Goal: Ask a question: Seek information or help from site administrators or community

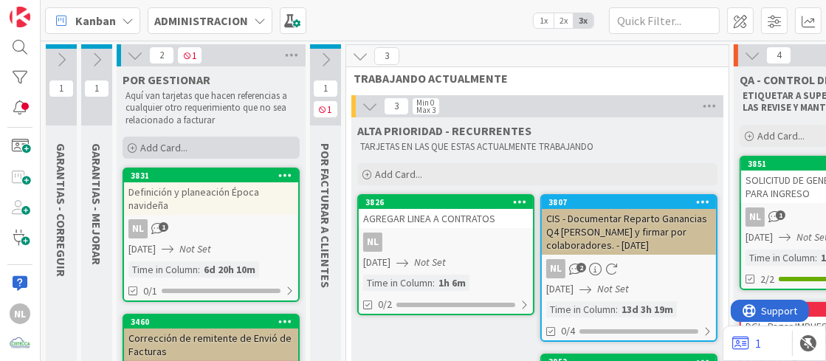
click at [131, 145] on icon at bounding box center [132, 148] width 9 height 9
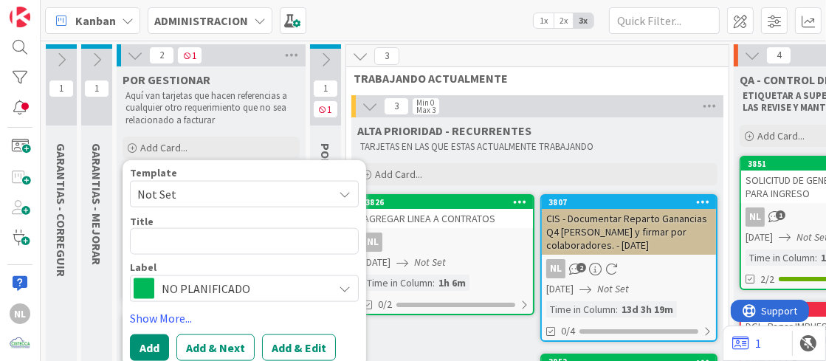
click at [159, 238] on textarea at bounding box center [244, 240] width 229 height 27
type textarea "x"
type textarea "r"
type textarea "x"
type textarea "re"
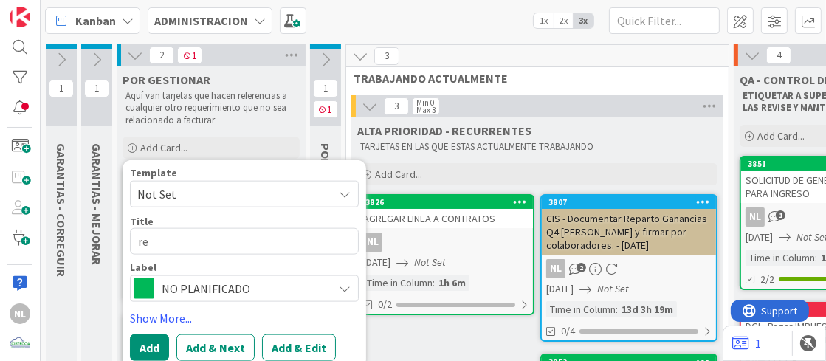
type textarea "x"
type textarea "e"
type textarea "x"
type textarea "R"
type textarea "x"
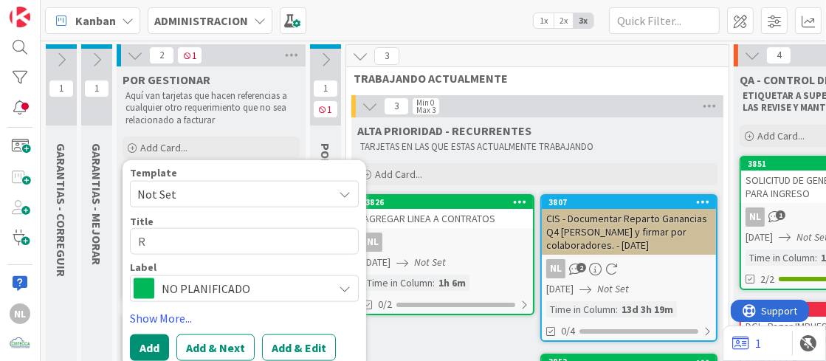
type textarea "Re"
type textarea "x"
type textarea "Rev"
type textarea "x"
type textarea "Revi"
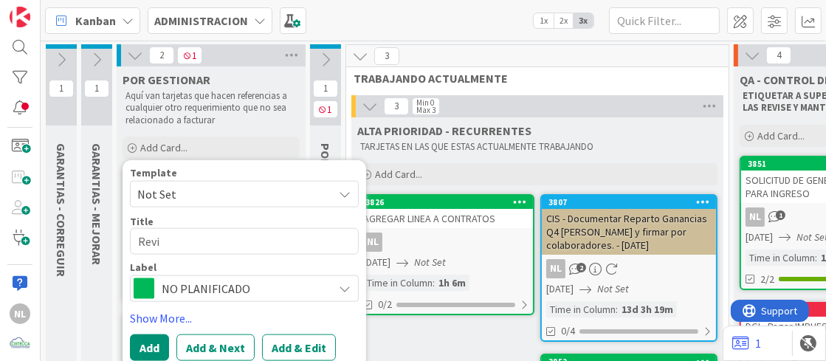
type textarea "x"
type textarea "Revis"
type textarea "x"
type textarea "Revisi"
type textarea "x"
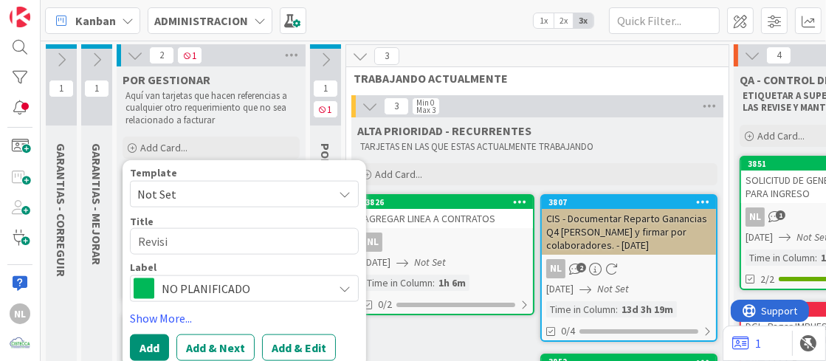
type textarea "Revisio"
type textarea "x"
type textarea "Revision"
type textarea "x"
type textarea "Revision"
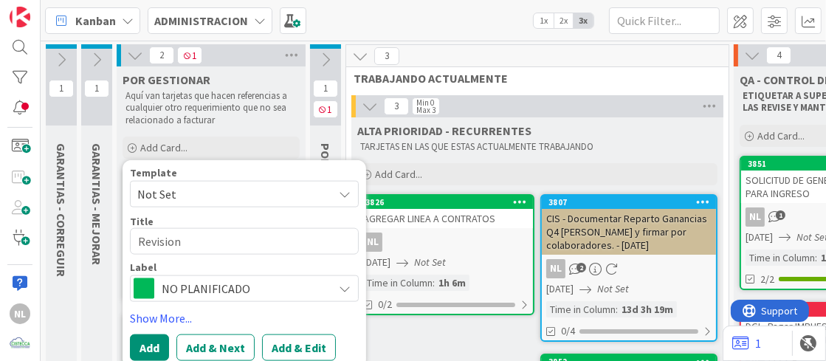
type textarea "x"
type textarea "Revision d"
type textarea "x"
type textarea "Revision de"
type textarea "x"
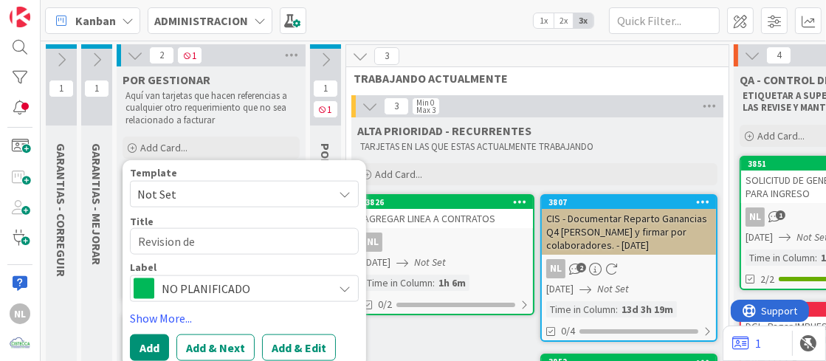
type textarea "Revision de"
type textarea "x"
type textarea "Revision de c"
type textarea "x"
type textarea "Revision de cu"
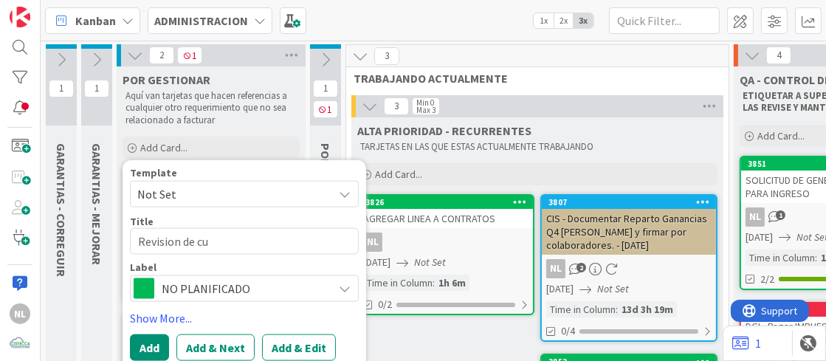
type textarea "x"
type textarea "Revision de cue"
type textarea "x"
type textarea "Revision [PERSON_NAME]"
type textarea "x"
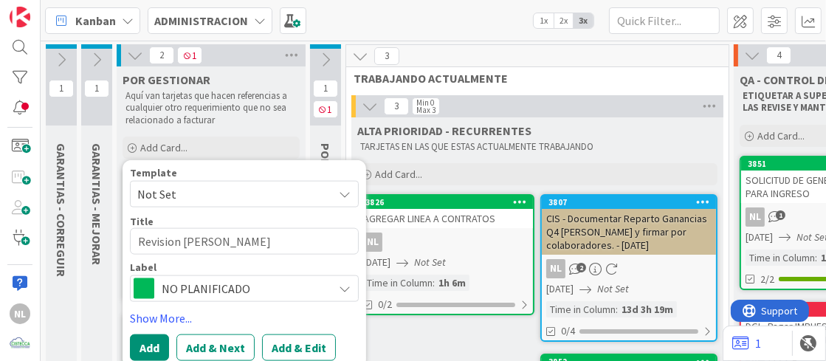
type textarea "Revision de cuent"
type textarea "x"
type textarea "Revision de cuenta"
type textarea "x"
type textarea "Revision de cuentas"
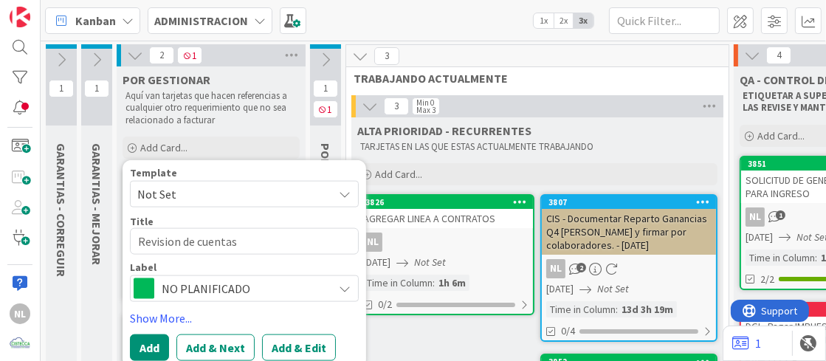
type textarea "x"
type textarea "Revision de cuentas"
type textarea "x"
type textarea "Revisión de cuentas"
drag, startPoint x: 183, startPoint y: 241, endPoint x: 258, endPoint y: 241, distance: 74.5
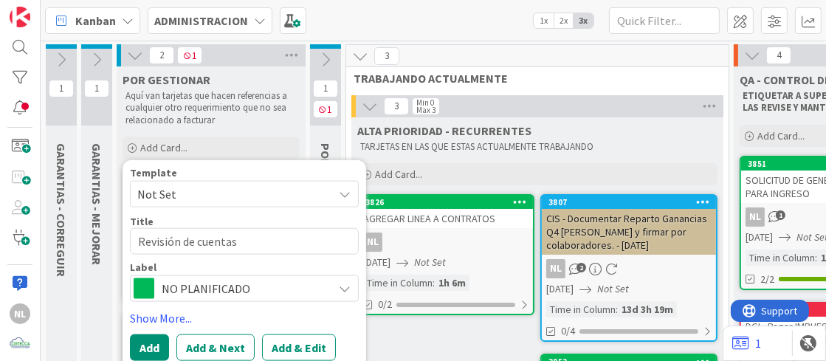
click at [258, 241] on textarea "Revisión de cuentas" at bounding box center [244, 240] width 229 height 27
type textarea "x"
type textarea "Revisión"
type textarea "x"
type textarea "Revisión d"
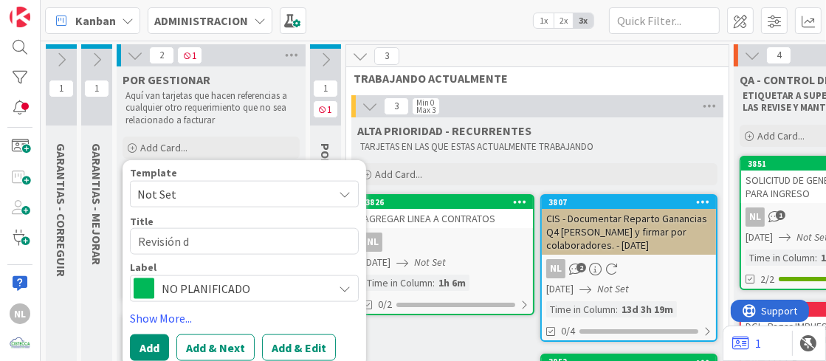
type textarea "x"
type textarea "Revisión de"
type textarea "x"
type textarea "Revisión e"
type textarea "x"
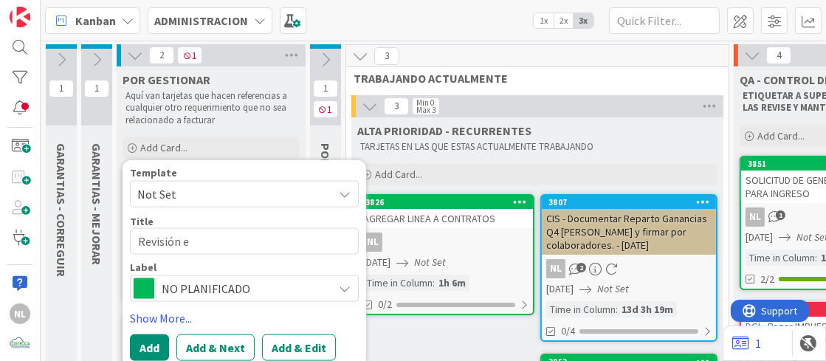
type textarea "Revisión"
type textarea "x"
type textarea "Revisión d"
type textarea "x"
type textarea "Revisión de"
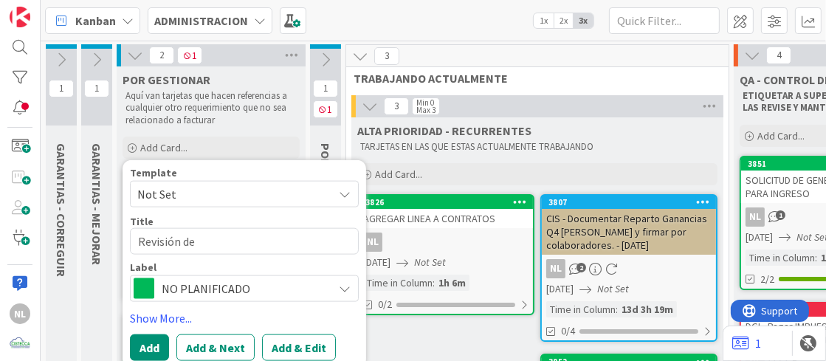
type textarea "x"
type textarea "Revisión de"
type textarea "x"
type textarea "Revisión e"
type textarea "x"
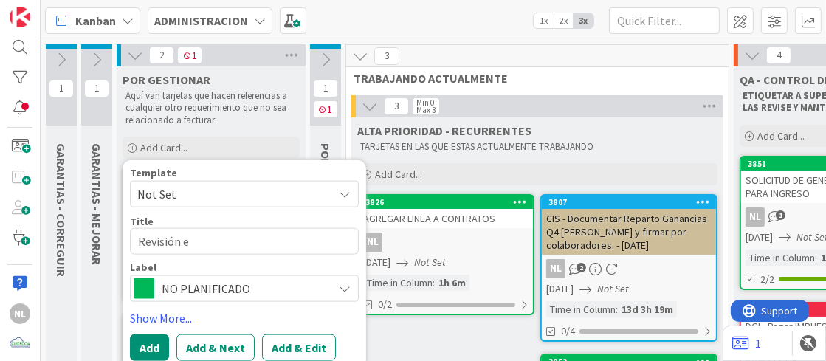
type textarea "Revisión"
type textarea "x"
type textarea "Revisión d"
type textarea "x"
type textarea "Revisión de"
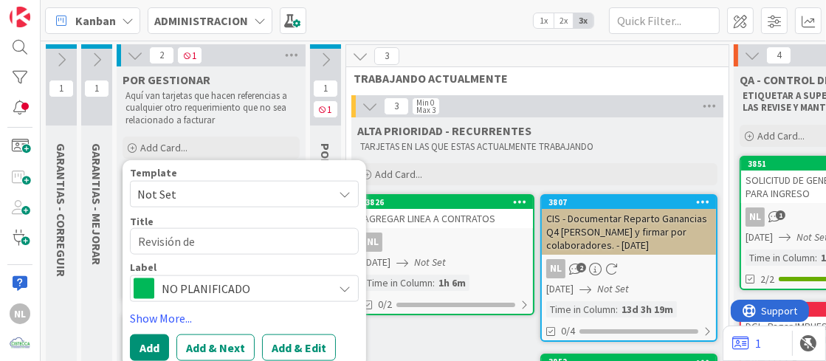
type textarea "x"
type textarea "Revisión de"
type textarea "x"
type textarea "Revisión de c"
type textarea "x"
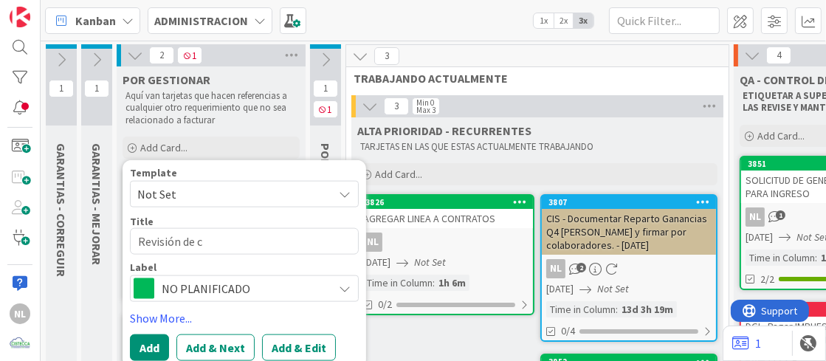
type textarea "Revisión de cu"
type textarea "x"
type textarea "Revisión de cue"
type textarea "x"
type textarea "Revisión [PERSON_NAME]"
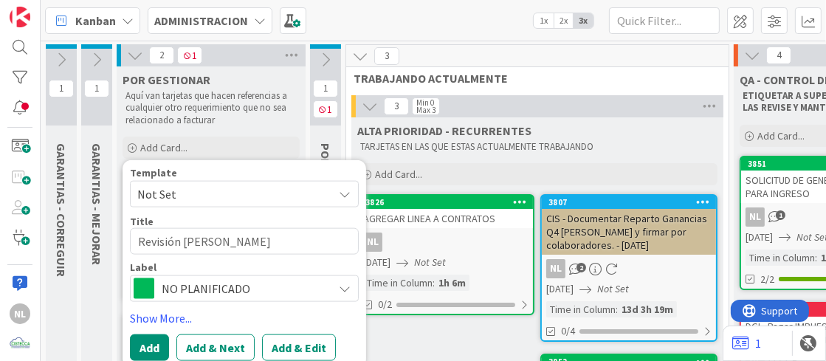
type textarea "x"
type textarea "Revisión de cuent"
type textarea "x"
type textarea "Revisión de cuenta"
type textarea "x"
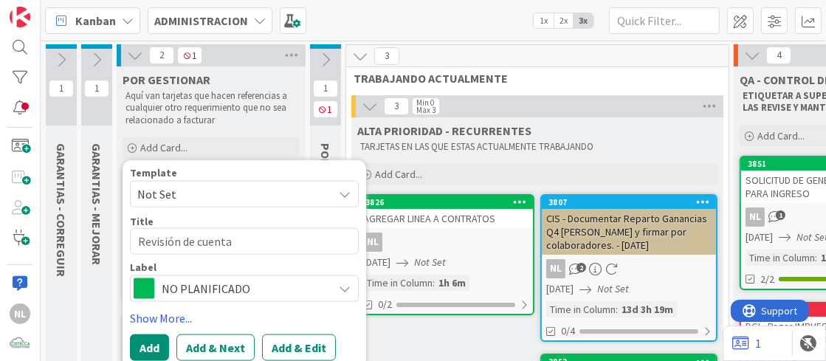
type textarea "Revisión de cuentas"
type textarea "x"
type textarea "Revisión de cuentas"
type textarea "x"
type textarea "Revisión de cuentas p"
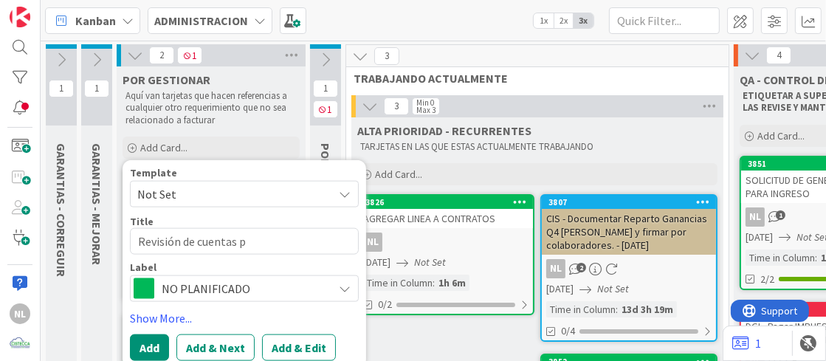
type textarea "x"
type textarea "Revisión de cuentas pa"
type textarea "x"
type textarea "Revisión de cuentas a"
type textarea "x"
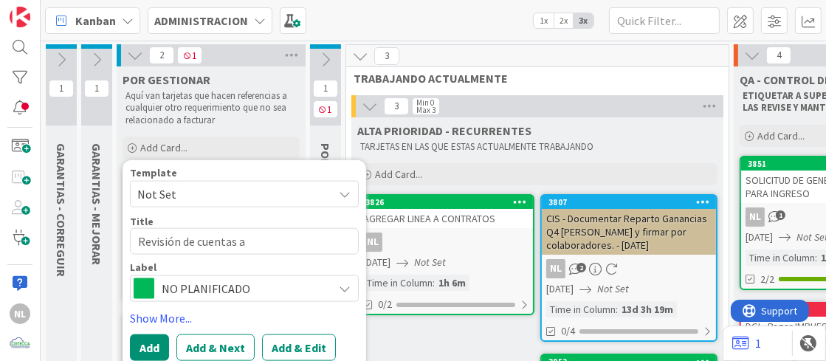
type textarea "Revisión de cuentas"
drag, startPoint x: 258, startPoint y: 241, endPoint x: 182, endPoint y: 243, distance: 76.0
click at [182, 243] on textarea "Revisión de cuentas" at bounding box center [244, 240] width 229 height 27
type textarea "x"
type textarea "Revisión"
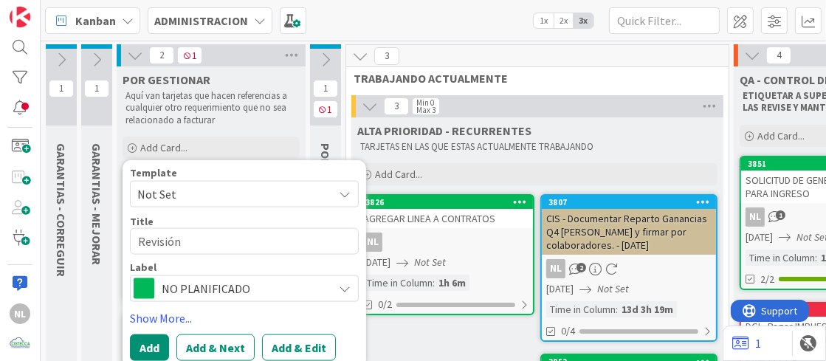
type textarea "x"
type textarea "Revisión d"
type textarea "x"
type textarea "Revisión de"
type textarea "x"
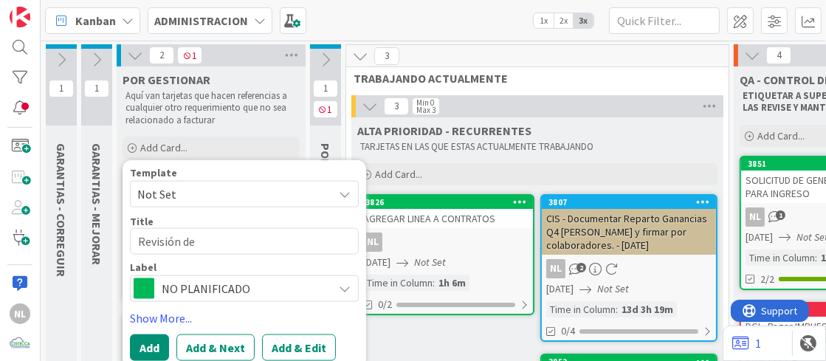
type textarea "Revisión de"
type textarea "x"
type textarea "Revisión de p"
type textarea "x"
type textarea "Revisión de pa"
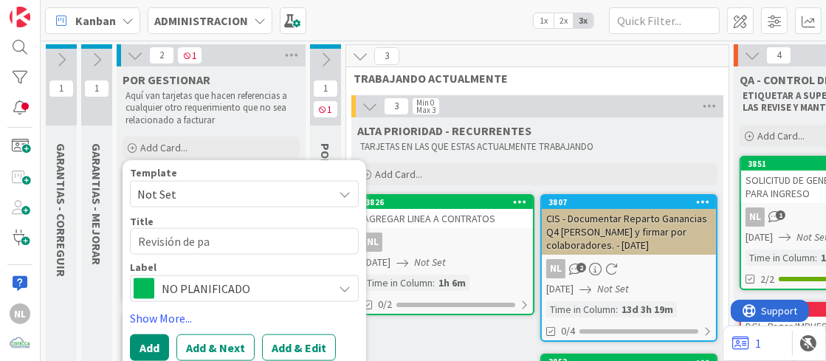
type textarea "x"
type textarea "Revisión de pag"
type textarea "x"
type textarea "Revisión de pago"
type textarea "x"
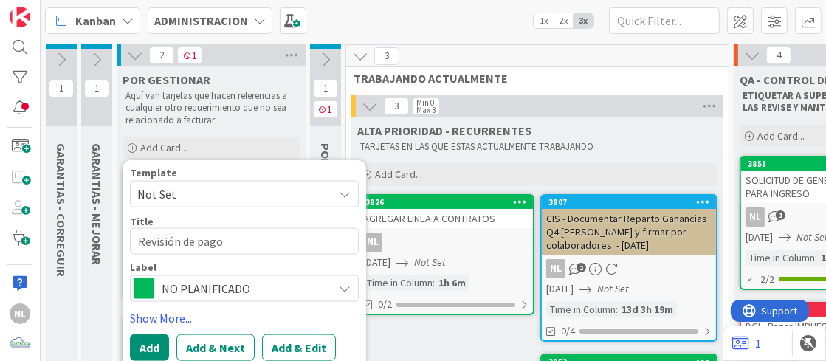
type textarea "Revisión de pago"
type textarea "x"
type textarea "Revisión de pago d"
type textarea "x"
type textarea "Revisión de pago de"
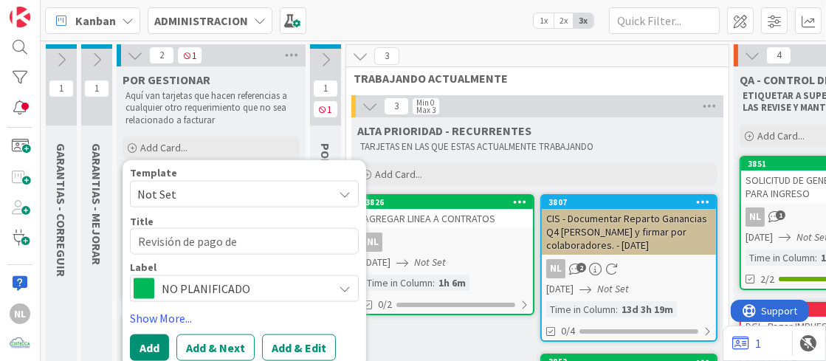
type textarea "x"
type textarea "Revisión de pago de F"
type textarea "x"
type textarea "Revisión de pago de Fa"
type textarea "x"
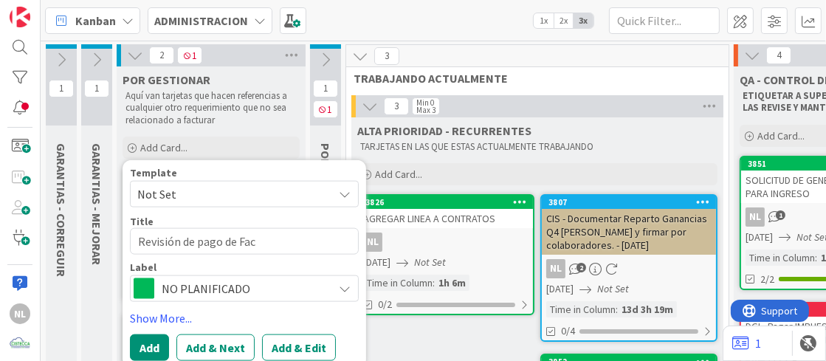
type textarea "Revisión de pago de Facr"
type textarea "x"
type textarea "Revisión de pago de Facrt"
type textarea "x"
type textarea "Revisión de pago de Fact"
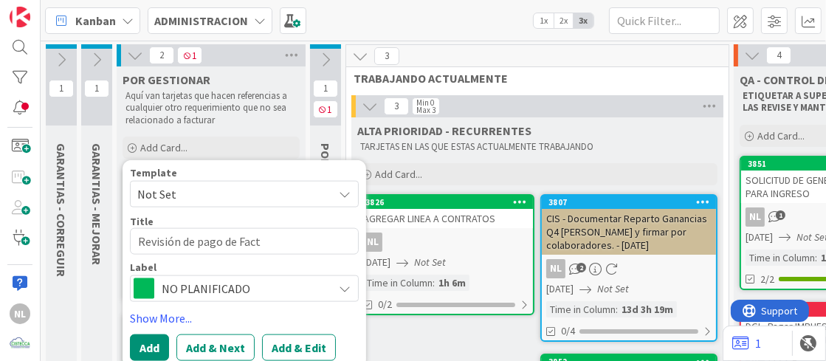
type textarea "x"
type textarea "Revisión de pago de Fac"
type textarea "x"
type textarea "Revisión de pago de Fact"
type textarea "x"
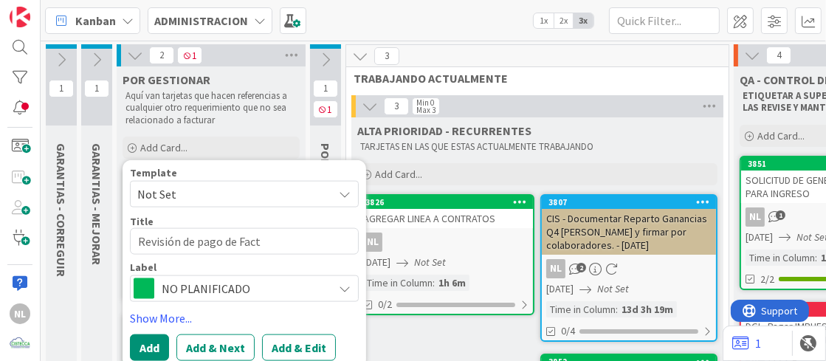
type textarea "Revisión de pago de Fact"
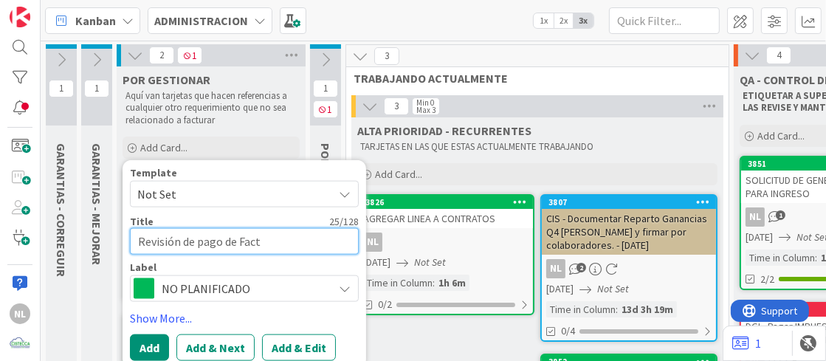
type textarea "x"
type textarea "Revisión de pago de Fact 1"
type textarea "x"
type textarea "Revisión de pago de Fact 18"
type textarea "x"
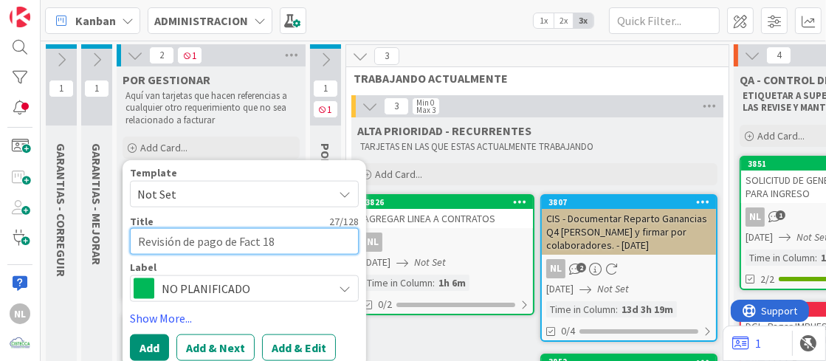
type textarea "Revisión de pago de Fact 184"
type textarea "x"
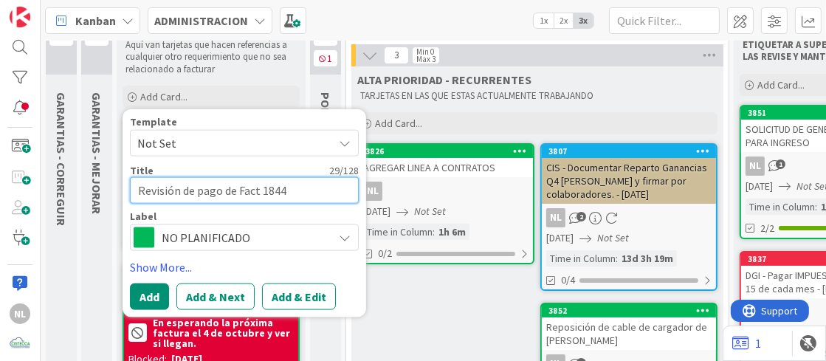
scroll to position [73, 0]
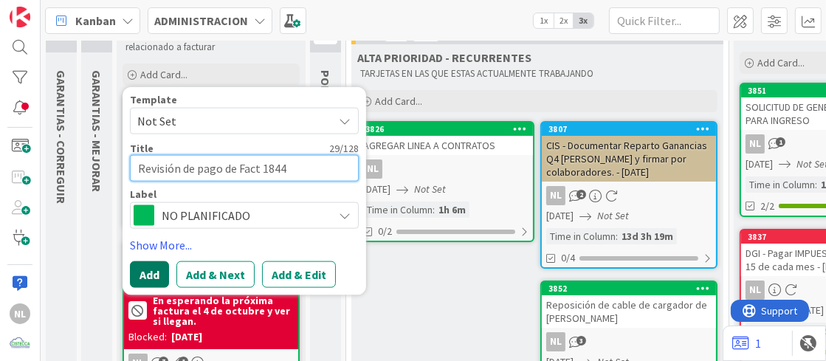
type textarea "Revisión de pago de Fact 1844"
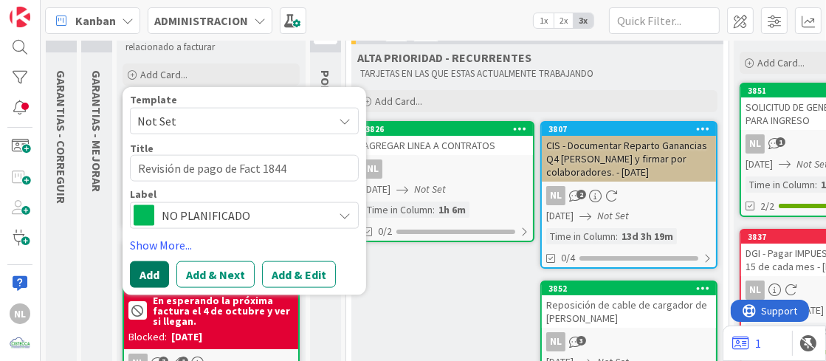
click at [159, 274] on button "Add" at bounding box center [149, 274] width 39 height 27
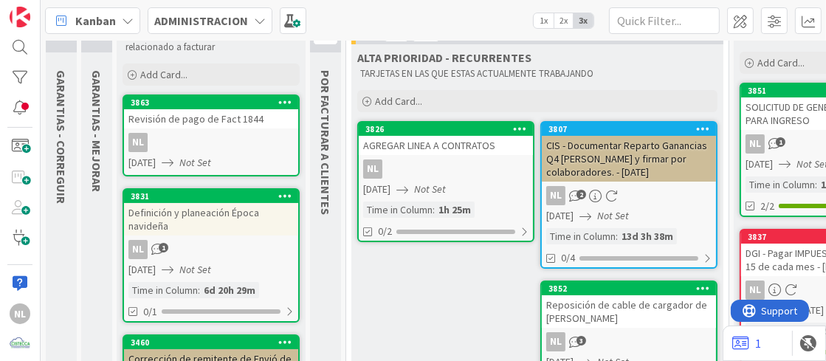
click at [227, 133] on div "NL" at bounding box center [211, 142] width 174 height 19
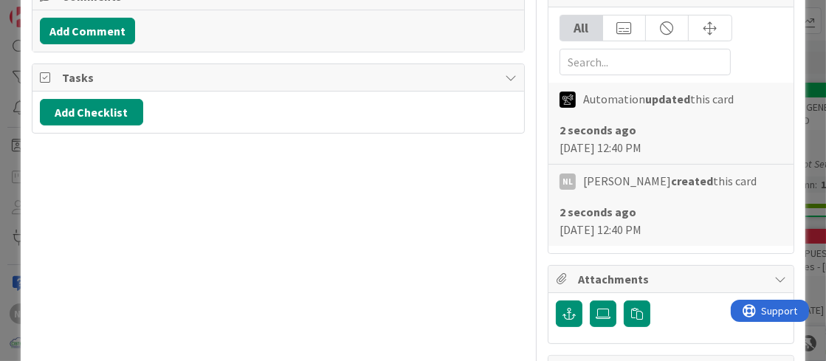
scroll to position [294, 0]
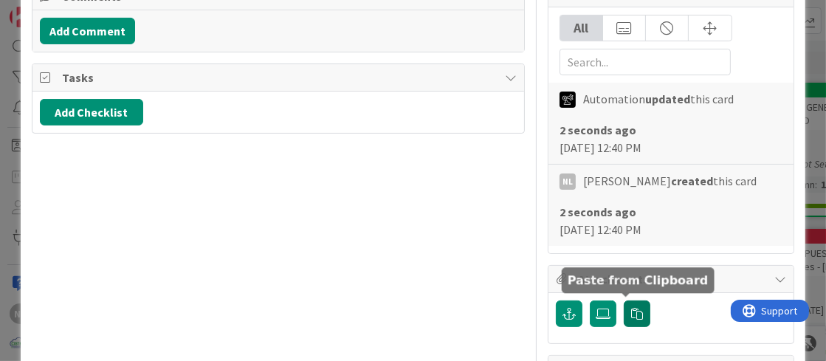
click at [631, 309] on icon "button" at bounding box center [637, 314] width 12 height 12
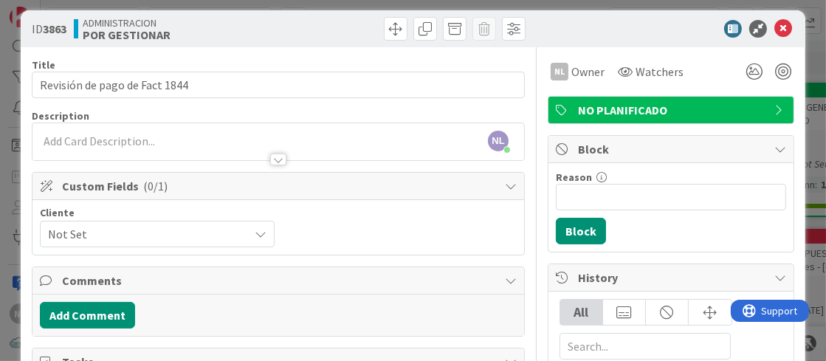
scroll to position [0, 0]
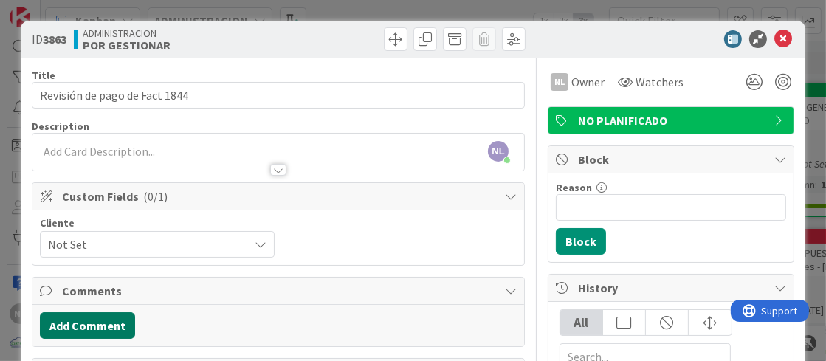
click at [93, 321] on button "Add Comment" at bounding box center [87, 325] width 95 height 27
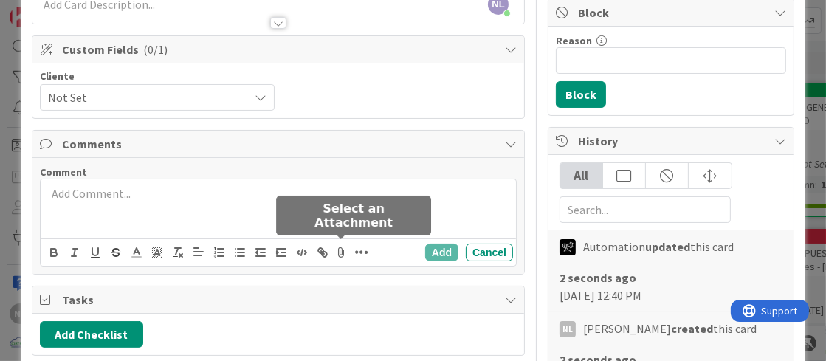
click at [342, 250] on icon at bounding box center [342, 252] width 18 height 21
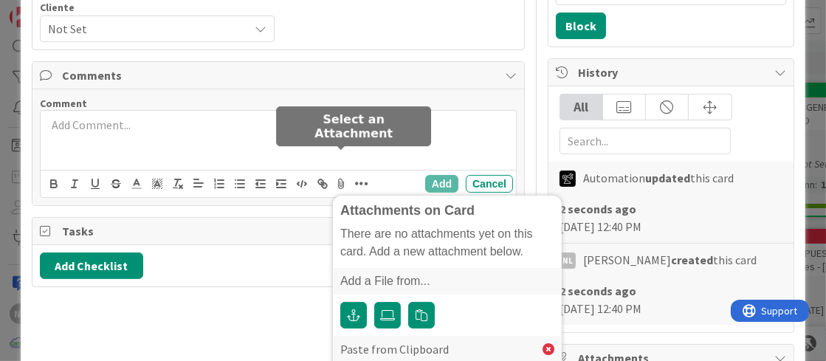
scroll to position [294, 0]
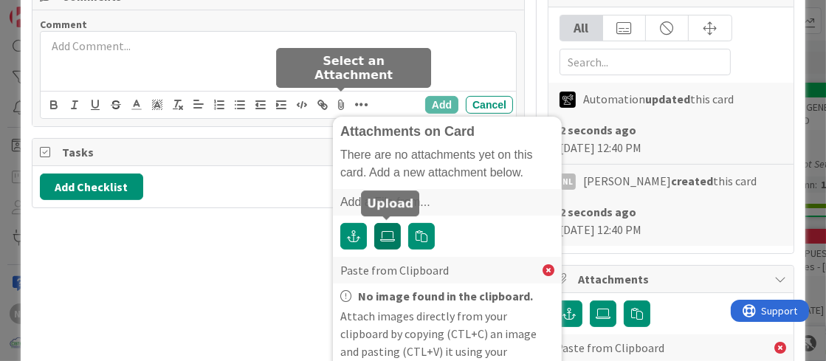
click at [386, 235] on icon at bounding box center [387, 236] width 15 height 12
click at [374, 223] on input "file" at bounding box center [374, 223] width 0 height 0
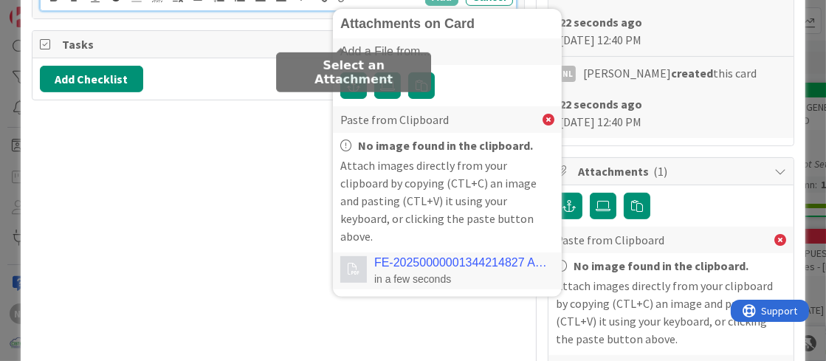
scroll to position [443, 0]
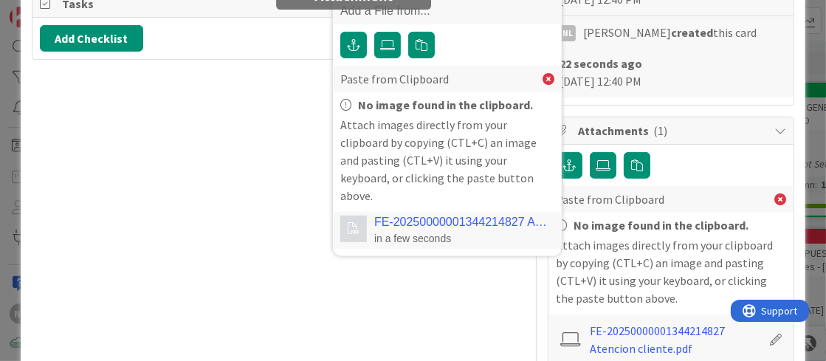
click at [474, 215] on link "FE-20250000001344214827 Atencion cliente.pdf" at bounding box center [460, 221] width 173 height 13
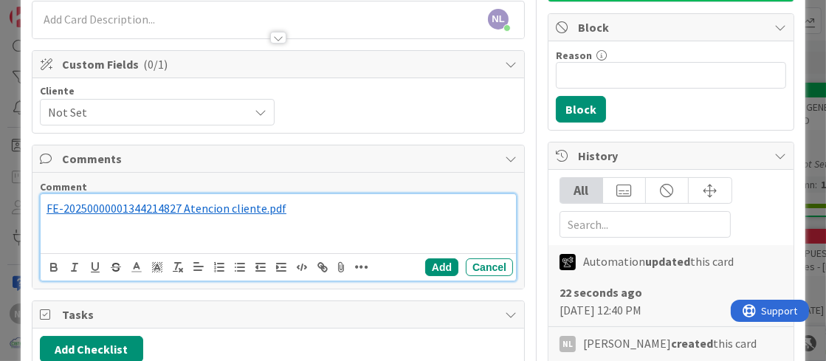
scroll to position [110, 0]
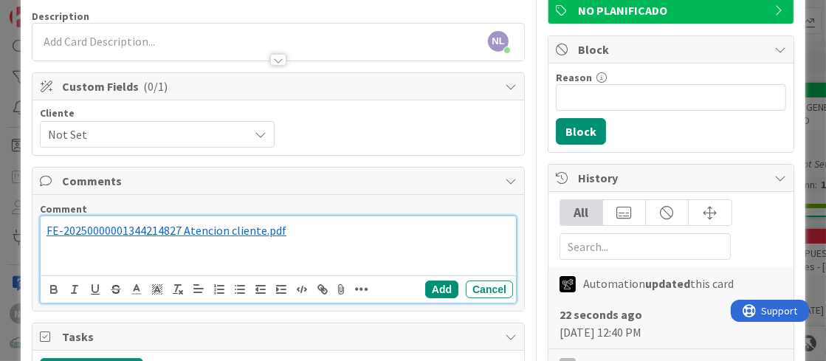
click at [303, 231] on p "﻿ FE-20250000001344214827 Atencion cliente.pdf ﻿" at bounding box center [277, 230] width 463 height 17
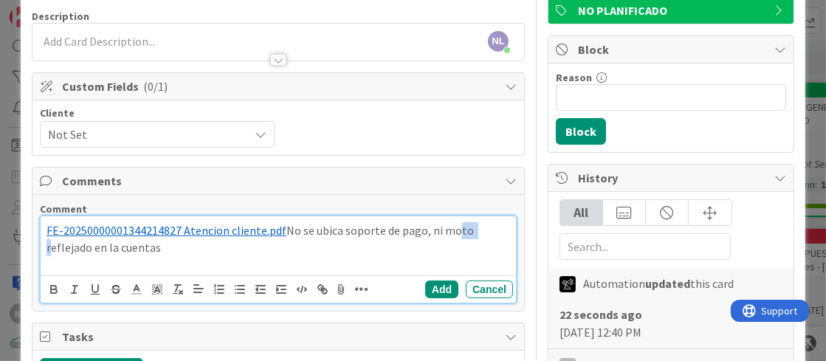
click at [455, 228] on p "﻿ FE-20250000001344214827 Atencion cliente.pdf ﻿ No se ubica soporte de pago, n…" at bounding box center [277, 238] width 463 height 33
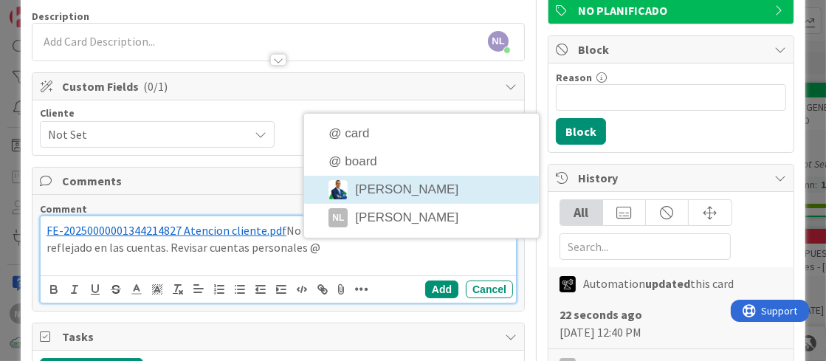
click at [401, 184] on div "Comments Comment ﻿ FE-20250000001344214827 Atencion cliente.pdf ﻿ No se ubica s…" at bounding box center [278, 239] width 493 height 145
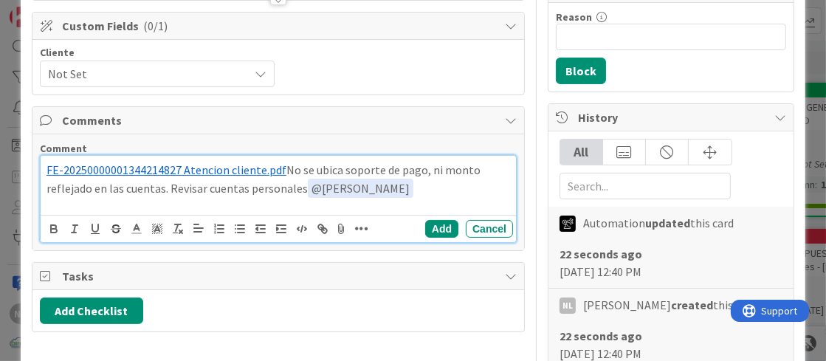
scroll to position [184, 0]
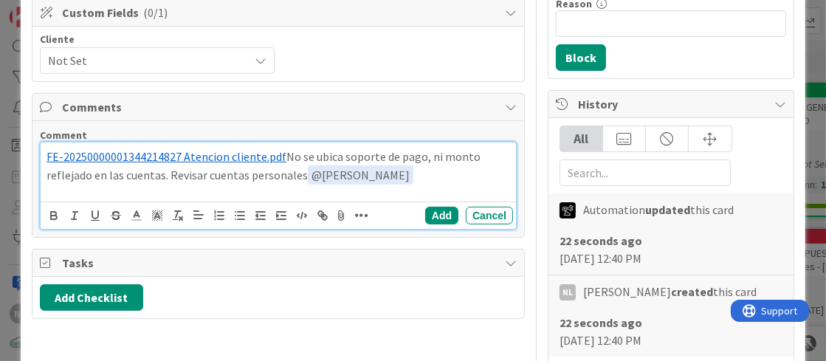
click at [480, 156] on p "﻿ FE-20250000001344214827 Atencion cliente.pdf ﻿ No se ubica soporte de pago, n…" at bounding box center [277, 166] width 463 height 36
click at [160, 176] on p "﻿ FE-20250000001344214827 Atencion cliente.pdf ﻿ No se ubica soporte de pago, n…" at bounding box center [277, 166] width 463 height 36
click at [159, 172] on p "﻿ FE-20250000001344214827 Atencion cliente.pdf ﻿ No se ubica soporte de pago, n…" at bounding box center [277, 166] width 463 height 36
click at [165, 176] on p "﻿ FE-20250000001344214827 Atencion cliente.pdf ﻿ No se ubica soporte de pago, n…" at bounding box center [277, 166] width 463 height 36
click at [431, 213] on button "Add" at bounding box center [441, 216] width 33 height 18
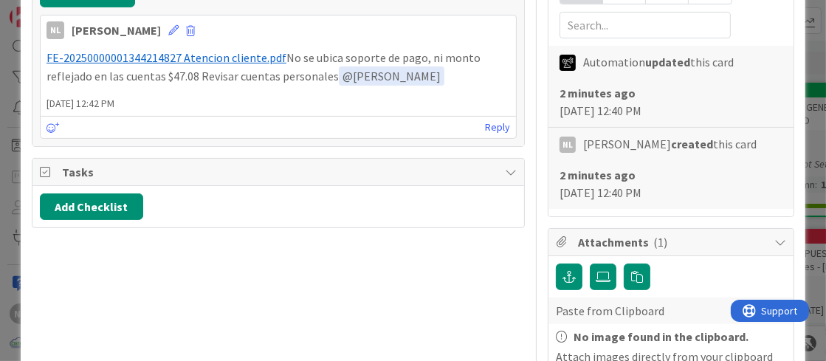
scroll to position [0, 0]
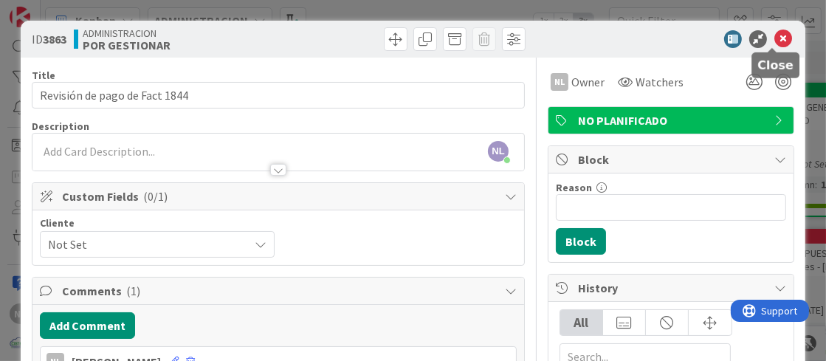
click at [774, 37] on icon at bounding box center [783, 39] width 18 height 18
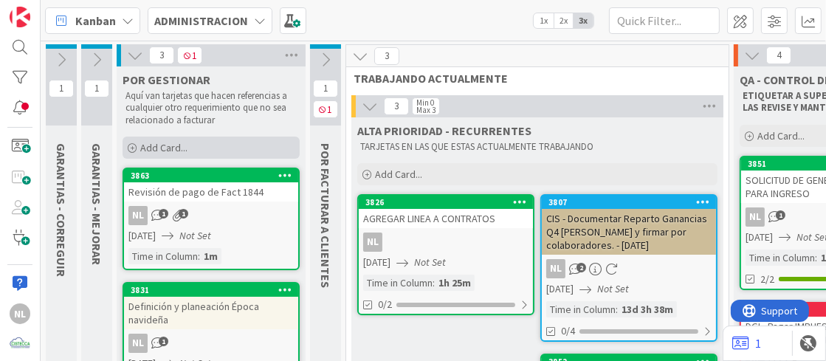
click at [129, 148] on icon at bounding box center [132, 148] width 9 height 9
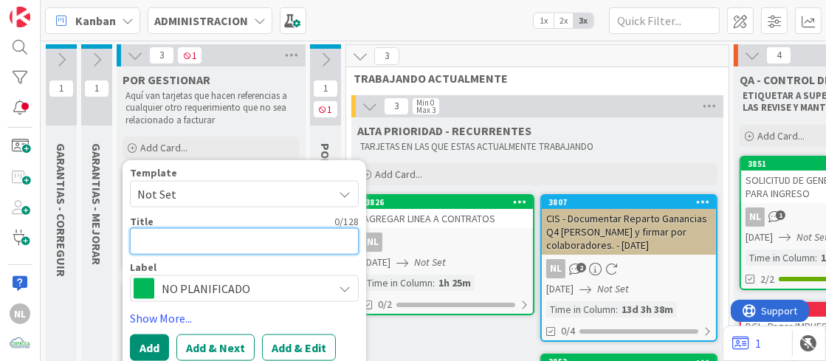
click at [173, 239] on textarea at bounding box center [244, 240] width 229 height 27
type textarea "x"
type textarea "S"
type textarea "x"
type textarea "So"
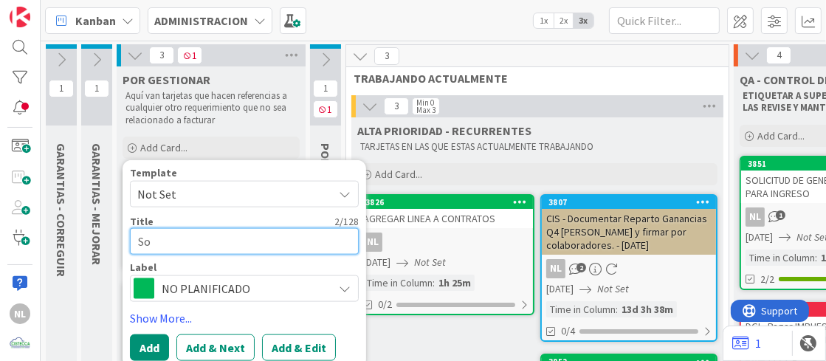
type textarea "x"
type textarea "Sol"
type textarea "x"
type textarea "Soli"
type textarea "x"
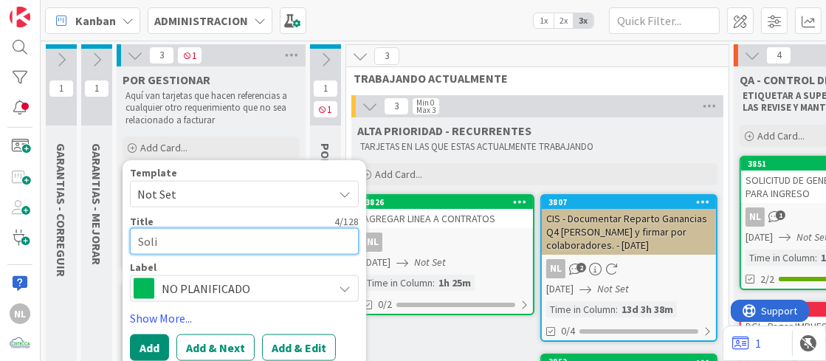
type textarea "Solic"
type textarea "x"
type textarea "Solici"
type textarea "x"
type textarea "Solicit"
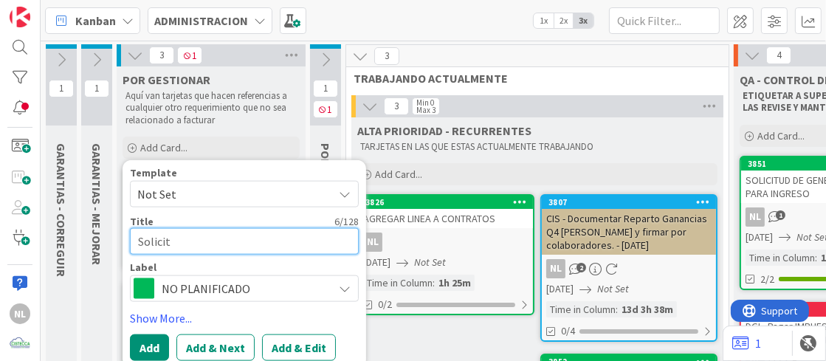
type textarea "x"
type textarea "Solicitu"
type textarea "x"
type textarea "Solicitud"
type textarea "x"
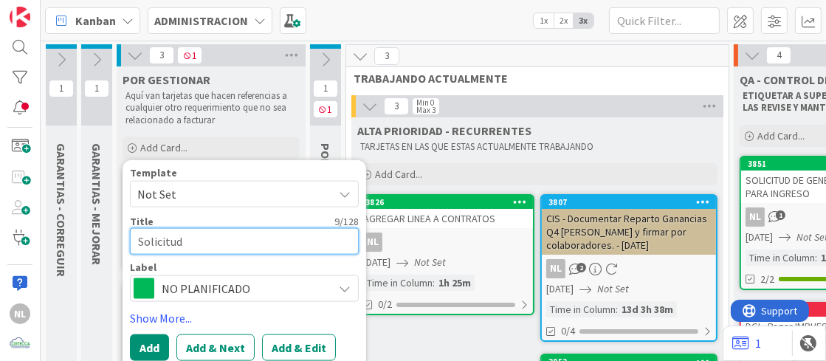
type textarea "Solicitud"
type textarea "x"
type textarea "Solicitud d"
type textarea "x"
type textarea "Solicitud de"
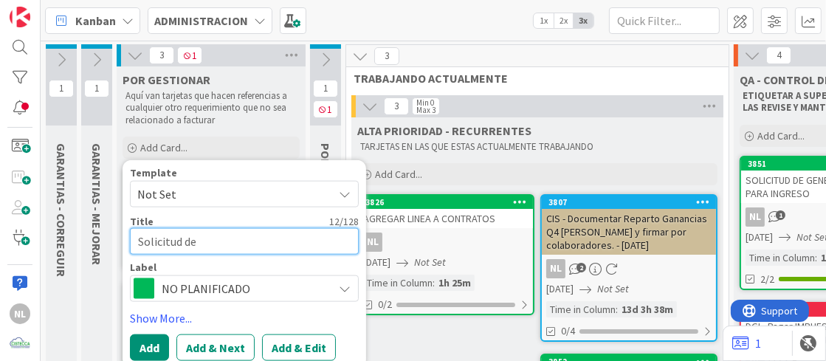
type textarea "x"
type textarea "Solicitud de"
type textarea "x"
type textarea "Solicitud de f"
type textarea "x"
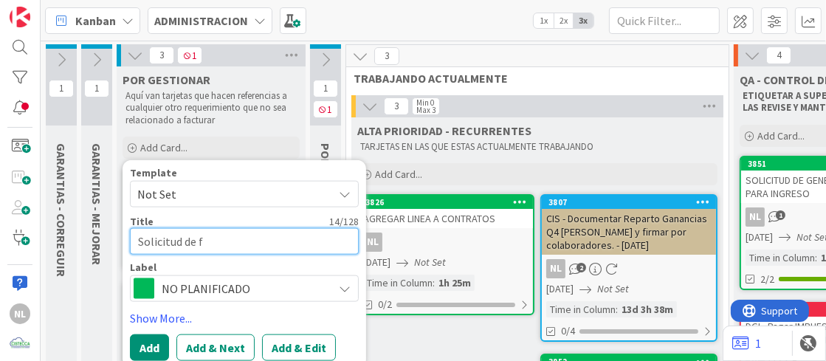
type textarea "Solicitud de fa"
type textarea "x"
type textarea "Solicitud de fac"
type textarea "x"
type textarea "Solicitud de fact"
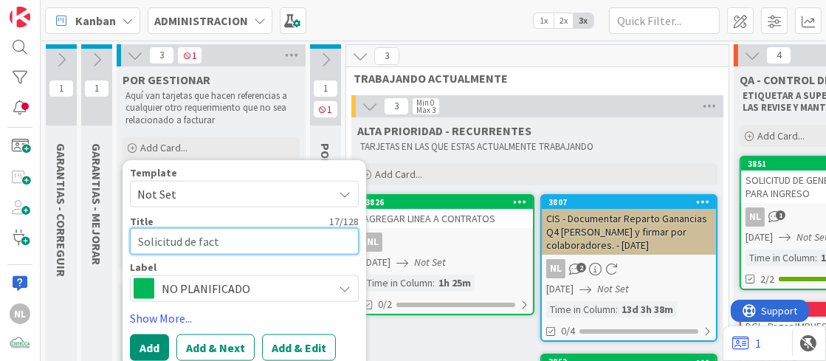
type textarea "x"
type textarea "Solicitud de factu"
type textarea "x"
type textarea "Solicitud de factur"
type textarea "x"
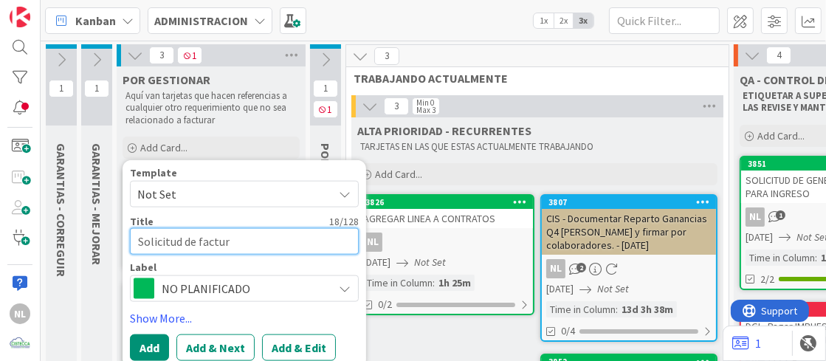
type textarea "Solicitud de factura"
type textarea "x"
type textarea "Solicitud de factura"
type textarea "x"
type textarea "Solicitud de factura j"
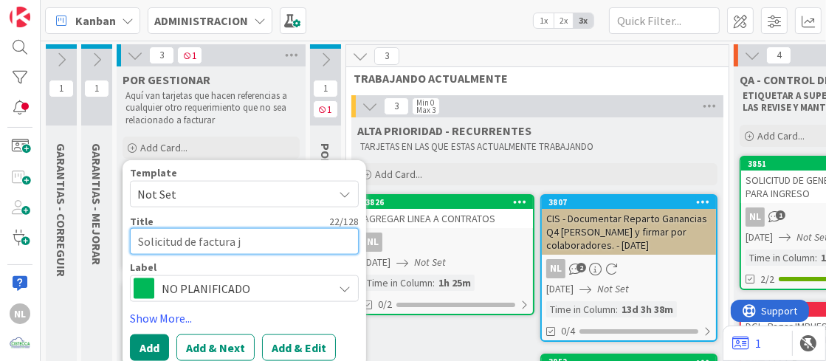
type textarea "x"
type textarea "Solicitud de factura jo"
type textarea "x"
type textarea "Solicitud de factura o"
type textarea "x"
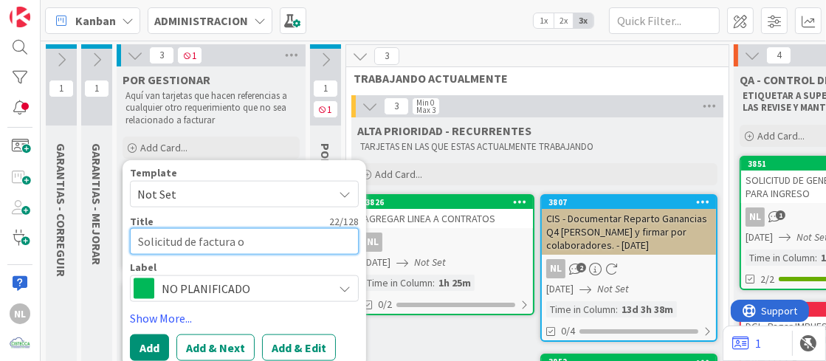
type textarea "Solicitud de factura"
type textarea "x"
type textarea "Solicitud de factura J"
type textarea "x"
type textarea "Solicitud de factura [PERSON_NAME]"
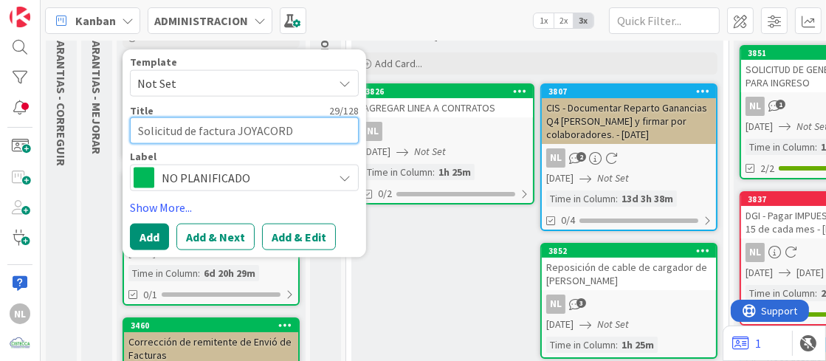
scroll to position [147, 0]
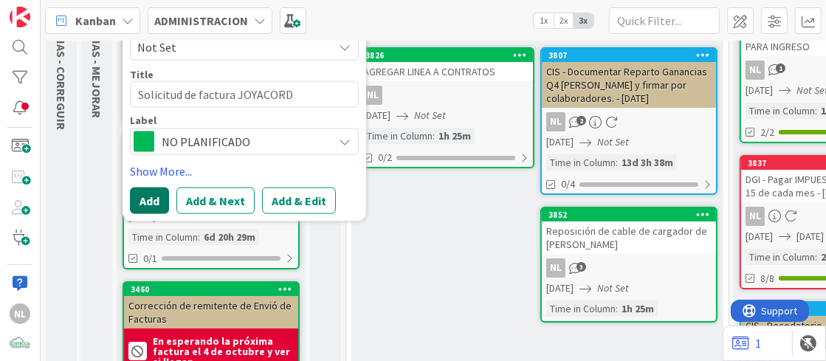
click at [149, 200] on button "Add" at bounding box center [149, 200] width 39 height 27
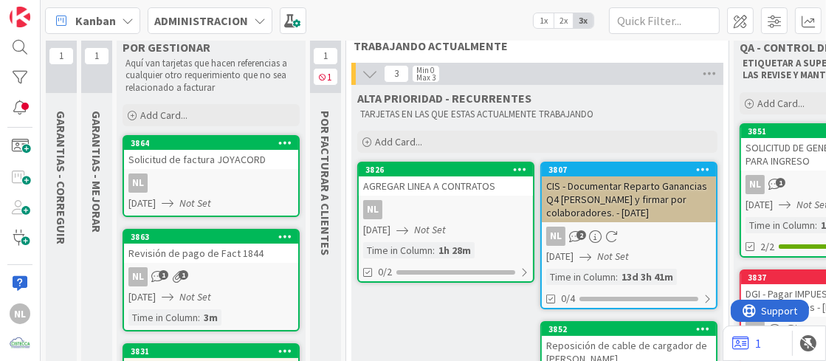
scroll to position [0, 0]
